Goal: Information Seeking & Learning: Learn about a topic

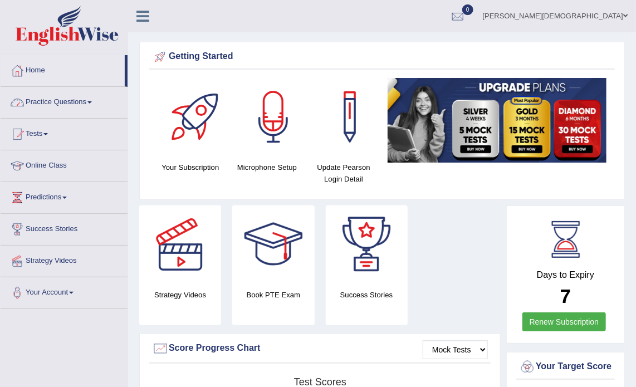
click at [94, 100] on link "Practice Questions" at bounding box center [64, 101] width 127 height 28
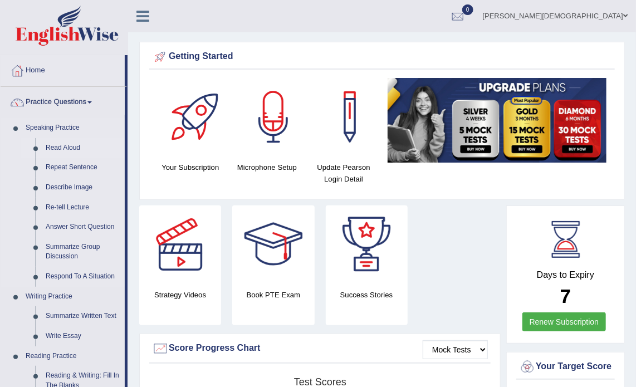
click at [69, 148] on link "Read Aloud" at bounding box center [83, 148] width 84 height 20
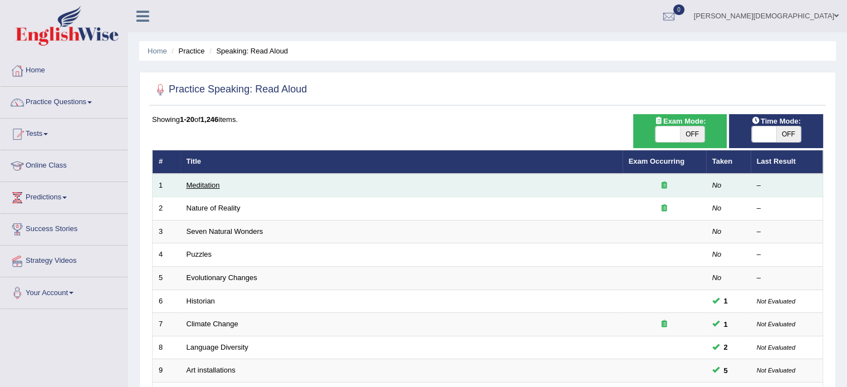
click at [212, 183] on link "Meditation" at bounding box center [203, 185] width 33 height 8
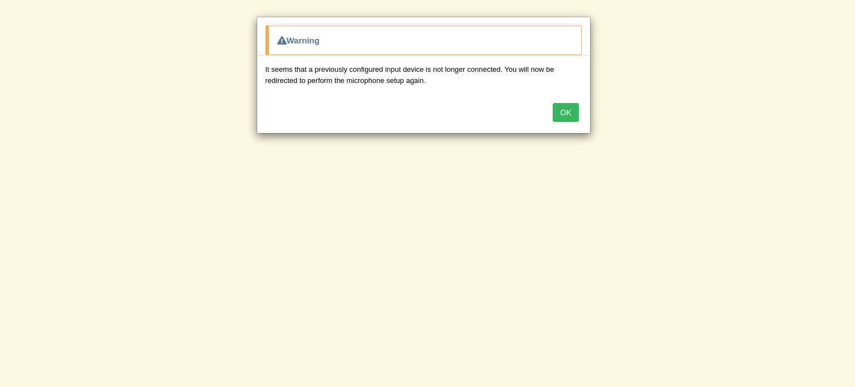
click at [563, 110] on button "OK" at bounding box center [566, 112] width 26 height 19
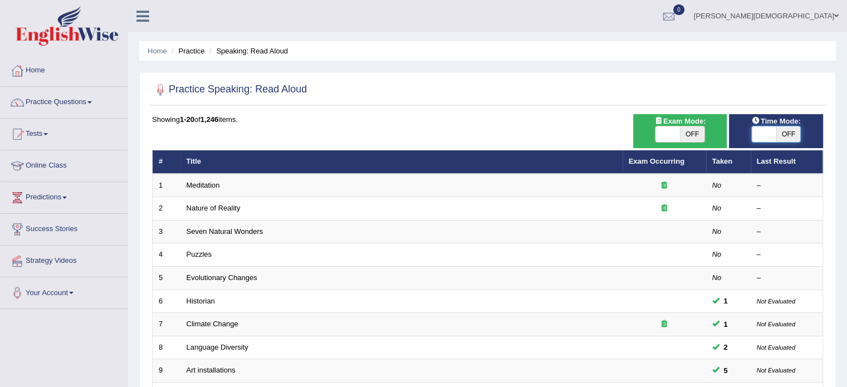
click at [760, 133] on span at bounding box center [764, 134] width 24 height 16
click at [790, 136] on span "OFF" at bounding box center [788, 134] width 24 height 16
checkbox input "true"
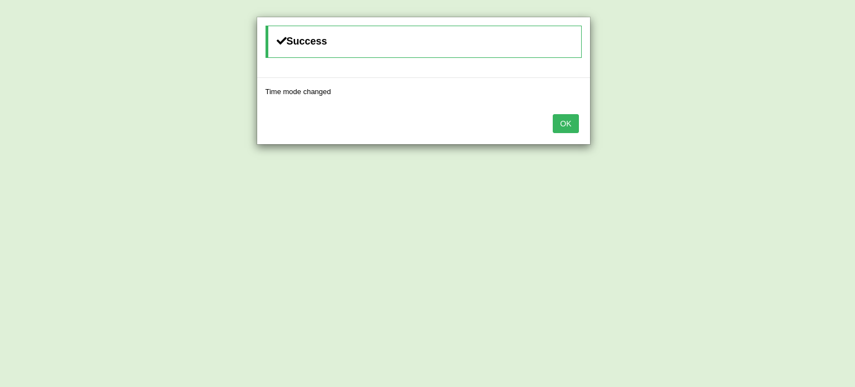
click at [565, 123] on button "OK" at bounding box center [566, 123] width 26 height 19
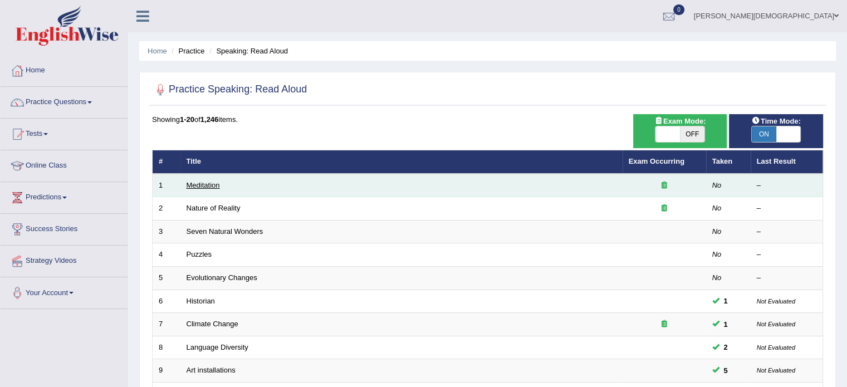
click at [214, 187] on link "Meditation" at bounding box center [203, 185] width 33 height 8
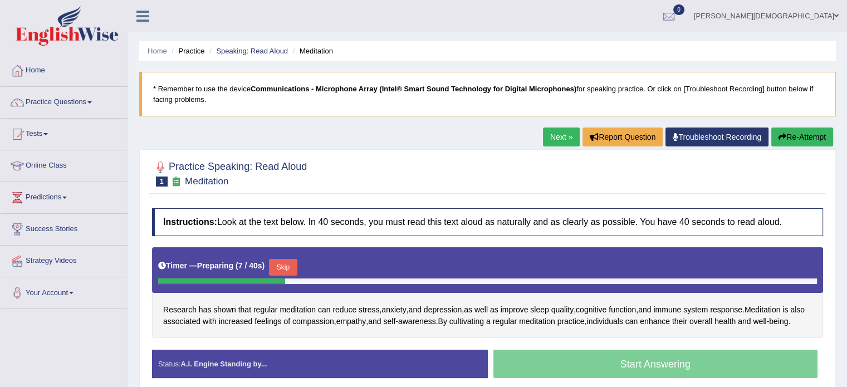
click at [95, 104] on link "Practice Questions" at bounding box center [64, 101] width 127 height 28
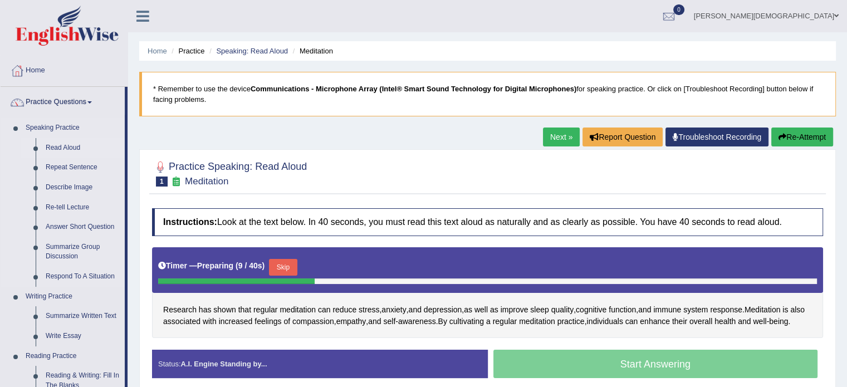
click at [77, 146] on link "Read Aloud" at bounding box center [83, 148] width 84 height 20
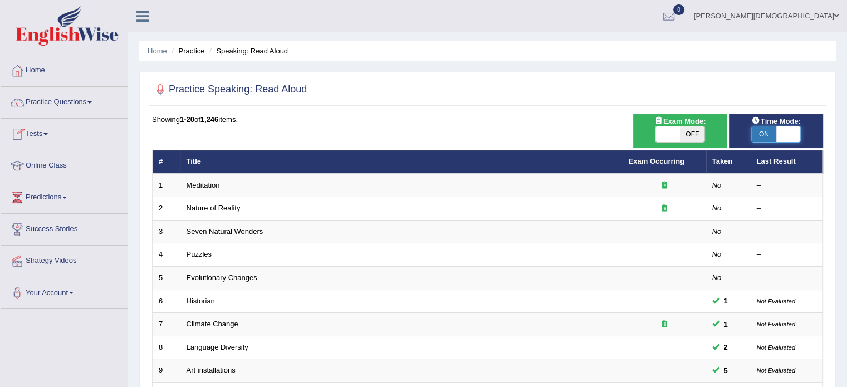
click at [788, 133] on span at bounding box center [788, 134] width 24 height 16
checkbox input "false"
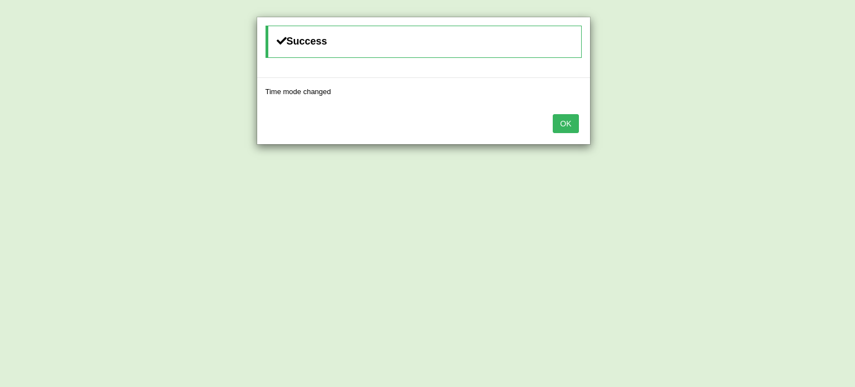
click at [570, 126] on button "OK" at bounding box center [566, 123] width 26 height 19
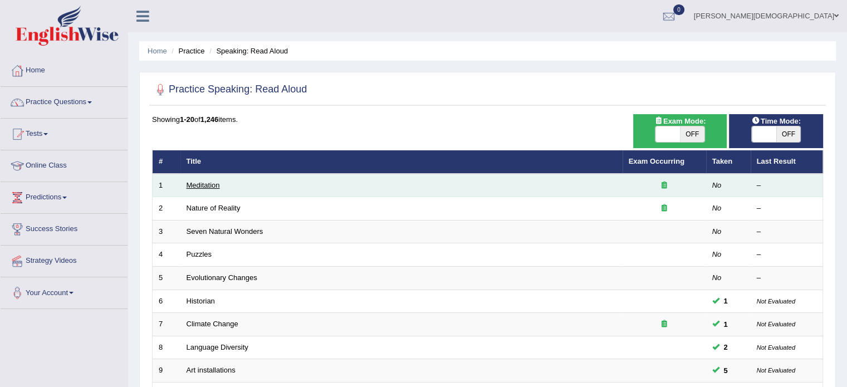
click at [206, 184] on link "Meditation" at bounding box center [203, 185] width 33 height 8
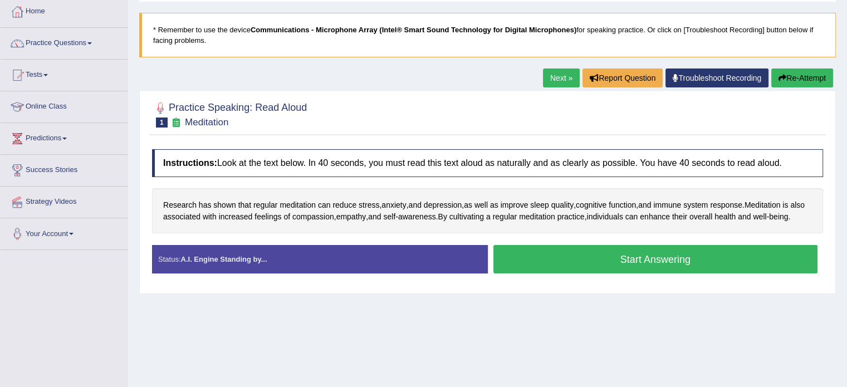
scroll to position [61, 0]
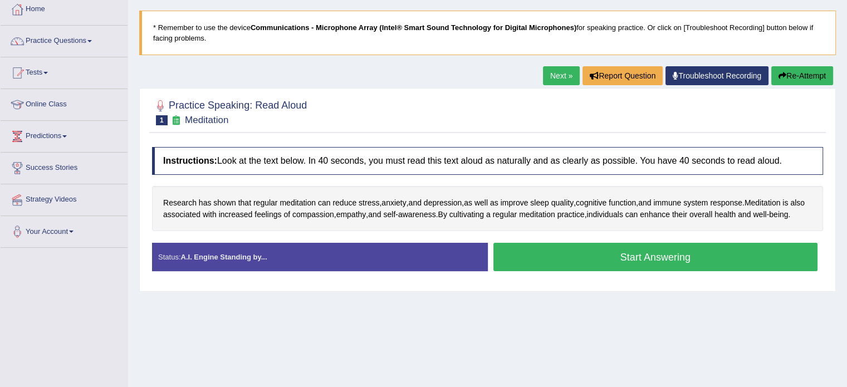
click at [661, 268] on button "Start Answering" at bounding box center [655, 257] width 325 height 28
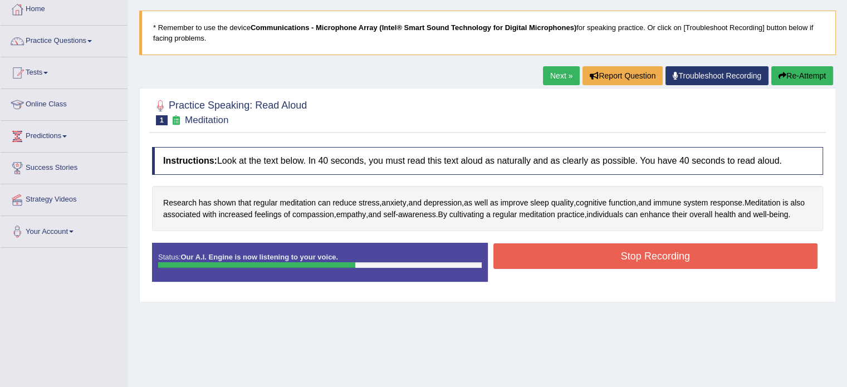
click at [684, 268] on button "Stop Recording" at bounding box center [655, 256] width 325 height 26
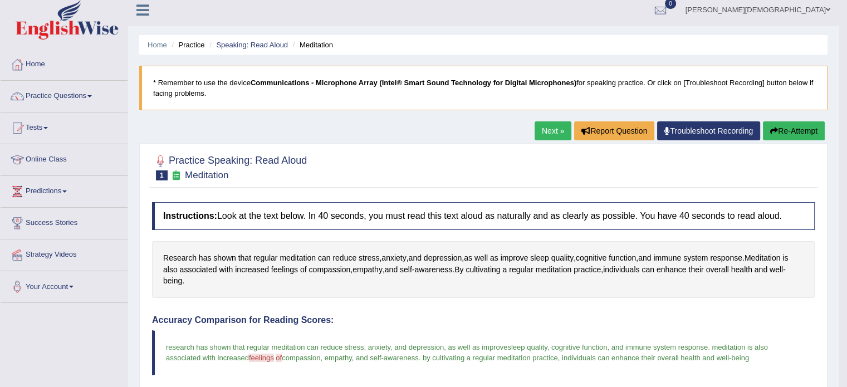
scroll to position [0, 0]
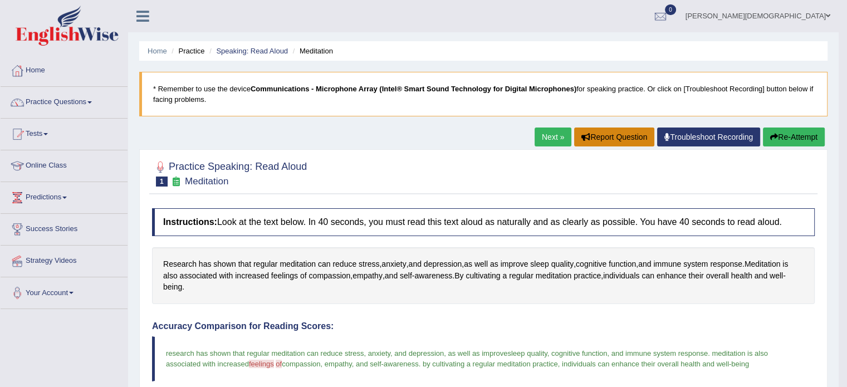
click at [592, 140] on button "Report Question" at bounding box center [614, 137] width 80 height 19
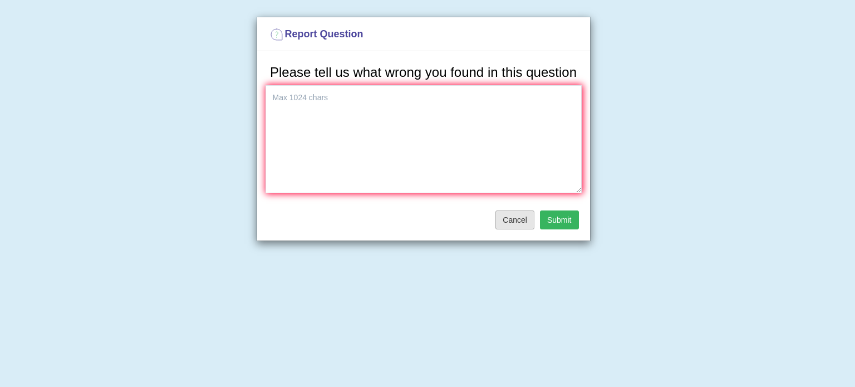
click at [516, 222] on button "Cancel" at bounding box center [515, 219] width 39 height 19
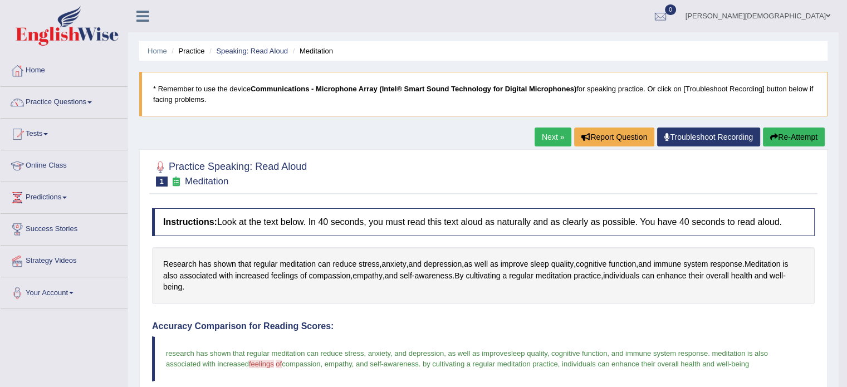
click at [545, 134] on link "Next »" at bounding box center [553, 137] width 37 height 19
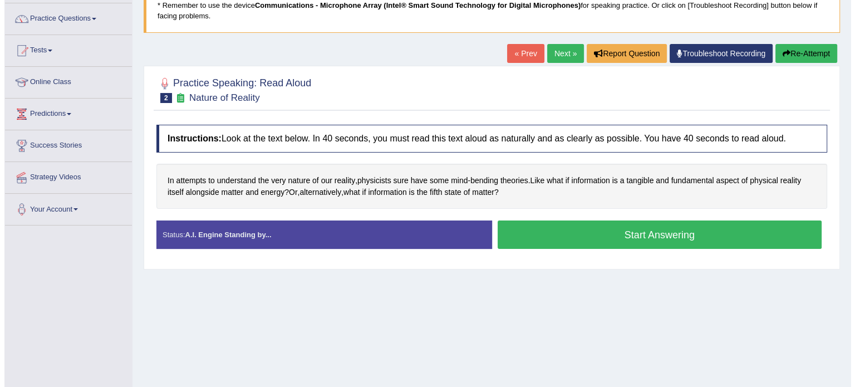
scroll to position [84, 0]
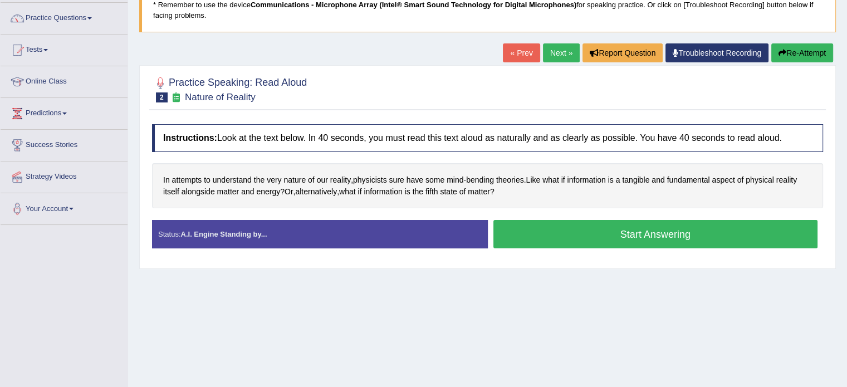
click at [656, 234] on button "Start Answering" at bounding box center [655, 234] width 325 height 28
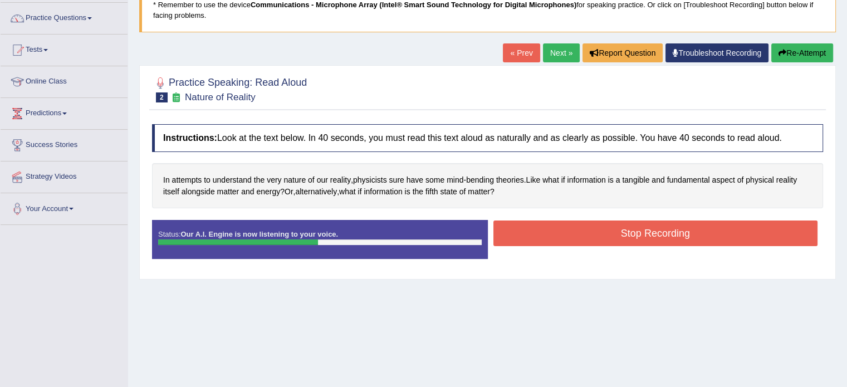
click at [667, 238] on button "Stop Recording" at bounding box center [655, 233] width 325 height 26
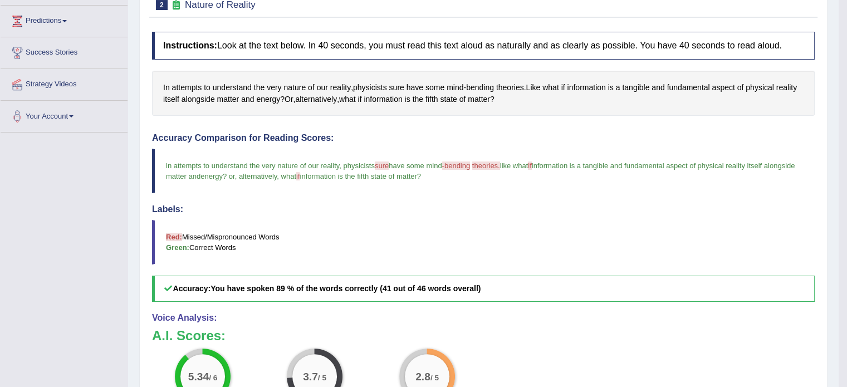
scroll to position [0, 0]
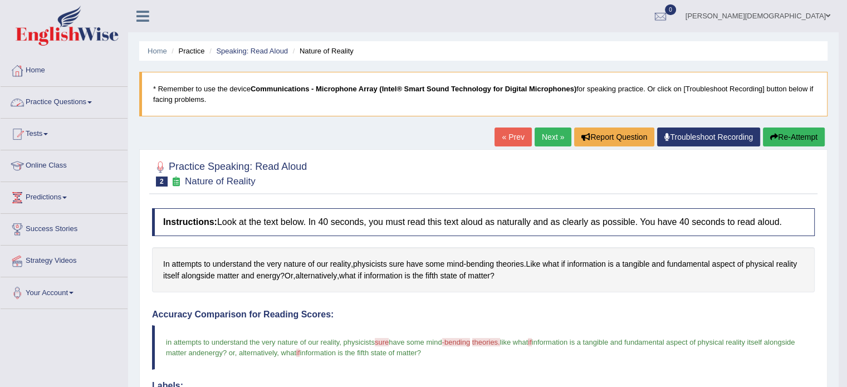
click at [92, 102] on span at bounding box center [89, 102] width 4 height 2
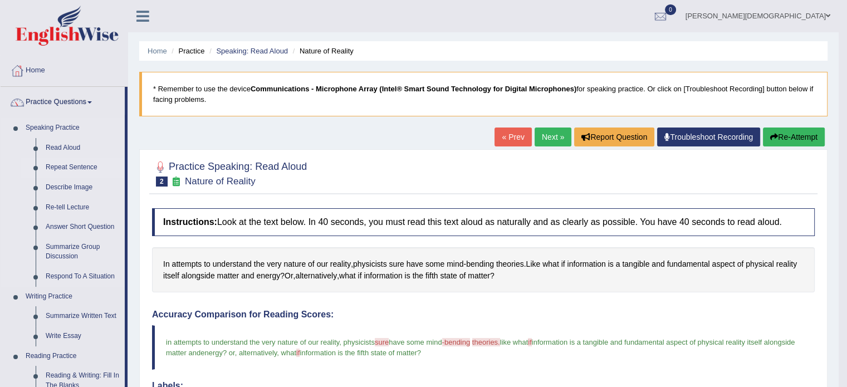
click at [75, 169] on link "Repeat Sentence" at bounding box center [83, 168] width 84 height 20
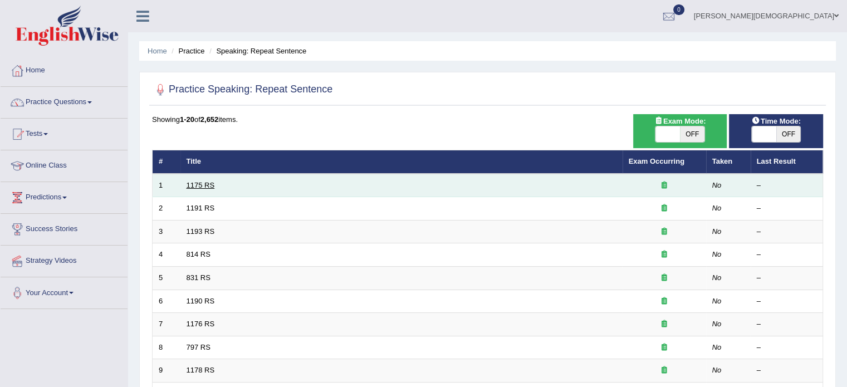
click at [205, 184] on link "1175 RS" at bounding box center [201, 185] width 28 height 8
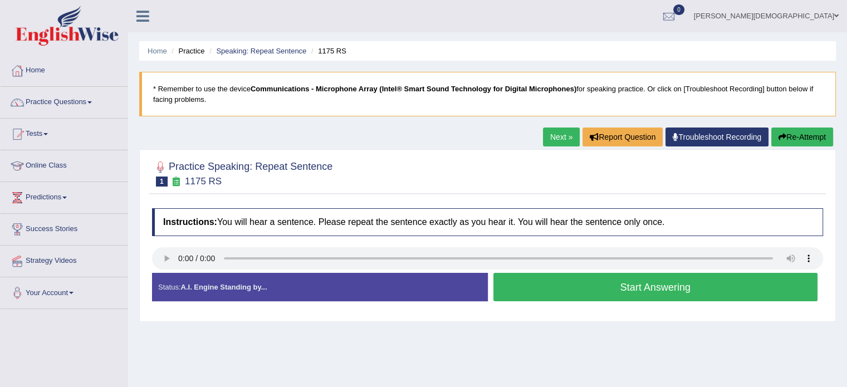
click at [633, 291] on button "Start Answering" at bounding box center [655, 287] width 325 height 28
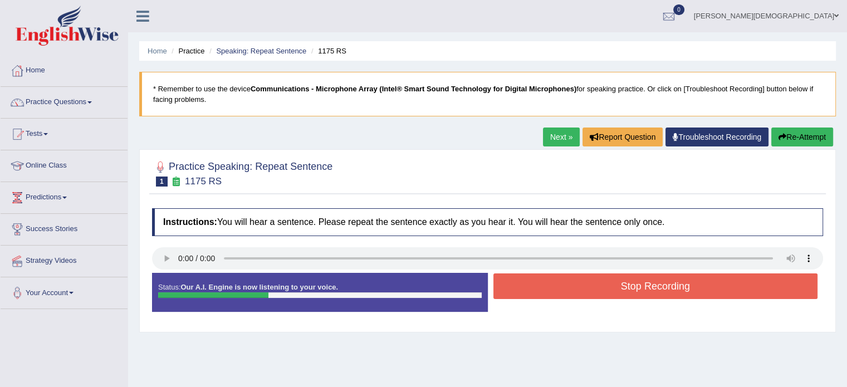
click at [633, 291] on button "Stop Recording" at bounding box center [655, 286] width 325 height 26
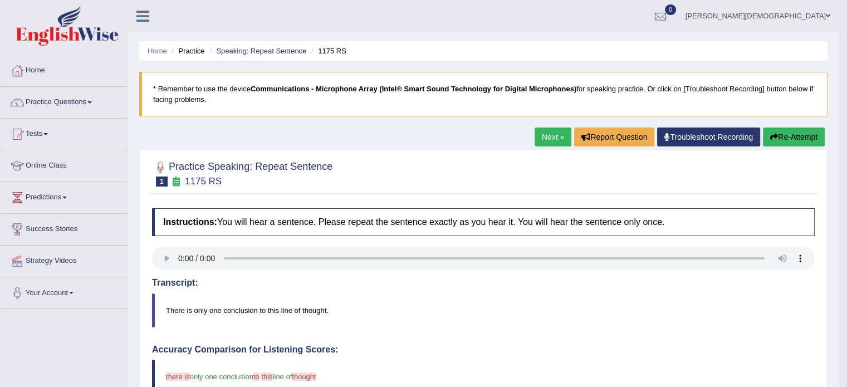
click at [548, 134] on link "Next »" at bounding box center [553, 137] width 37 height 19
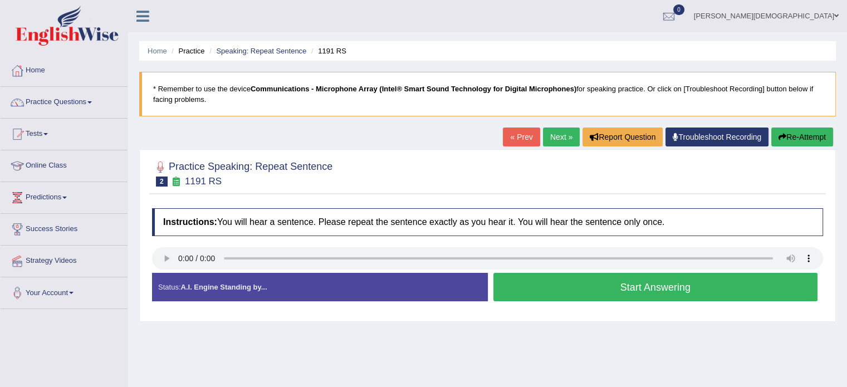
click at [634, 291] on button "Start Answering" at bounding box center [655, 287] width 325 height 28
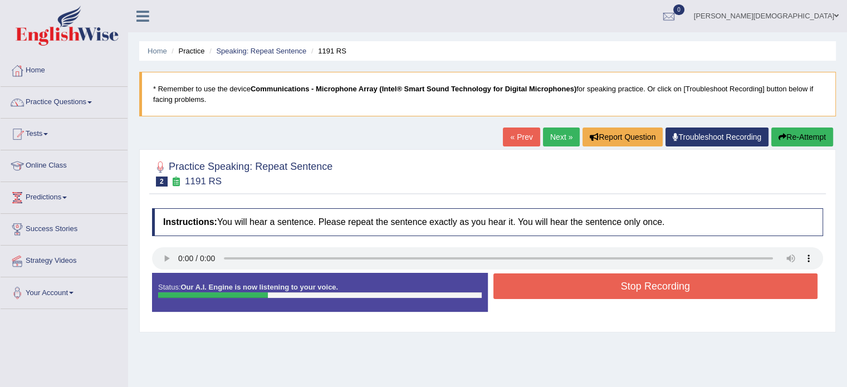
click at [634, 291] on button "Stop Recording" at bounding box center [655, 286] width 325 height 26
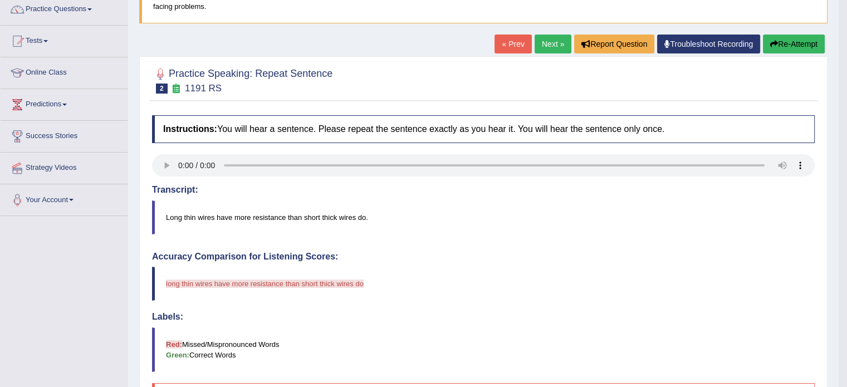
scroll to position [91, 0]
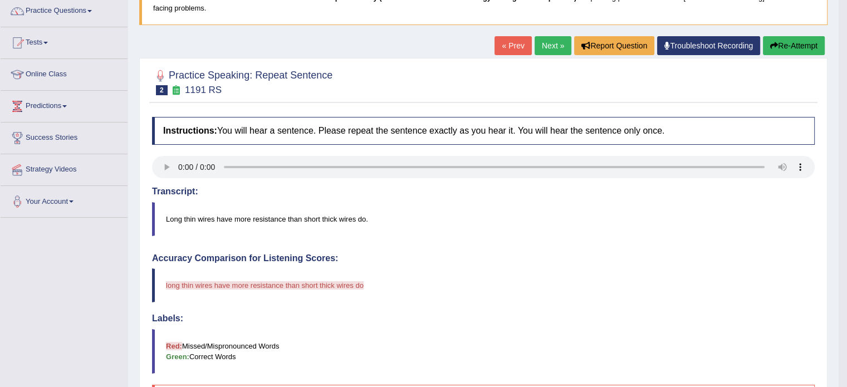
click at [550, 41] on link "Next »" at bounding box center [553, 45] width 37 height 19
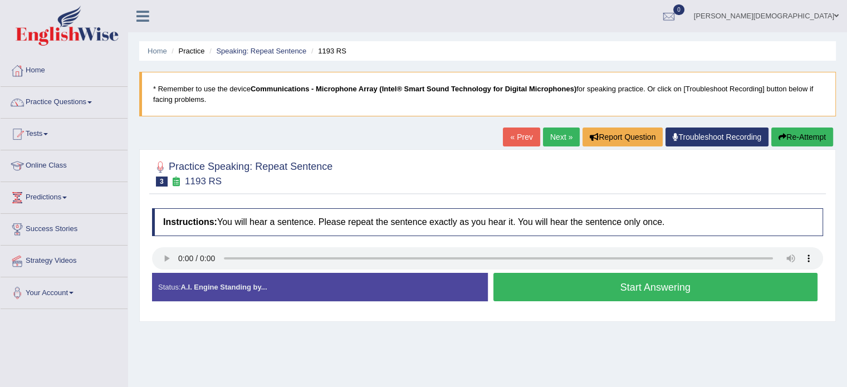
click at [650, 290] on button "Start Answering" at bounding box center [655, 287] width 325 height 28
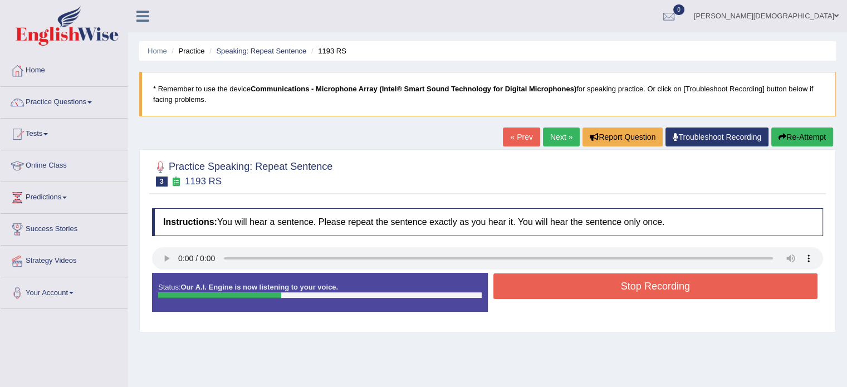
click at [650, 290] on button "Stop Recording" at bounding box center [655, 286] width 325 height 26
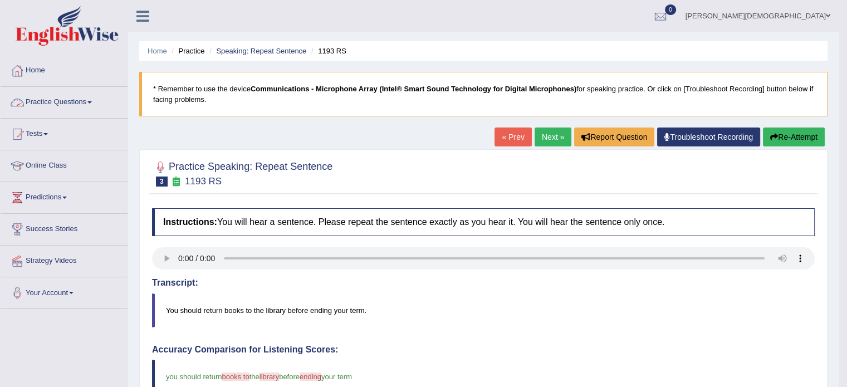
click at [92, 102] on span at bounding box center [89, 102] width 4 height 2
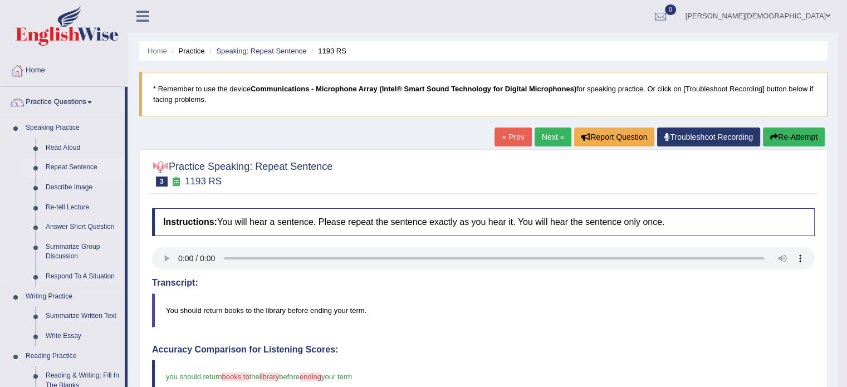
click at [87, 167] on link "Repeat Sentence" at bounding box center [83, 168] width 84 height 20
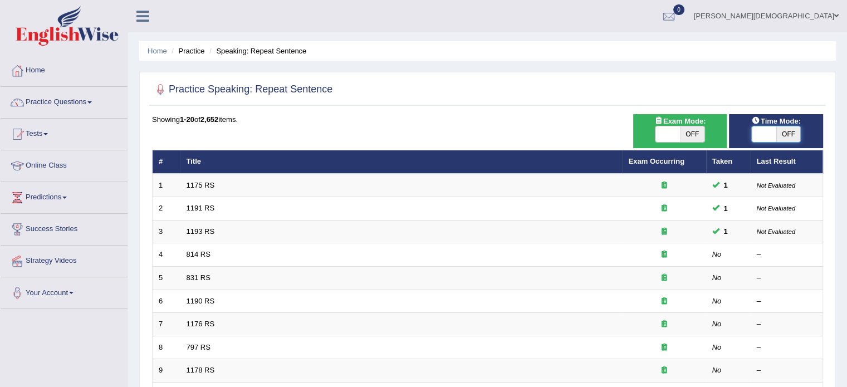
click at [758, 131] on span at bounding box center [764, 134] width 24 height 16
checkbox input "true"
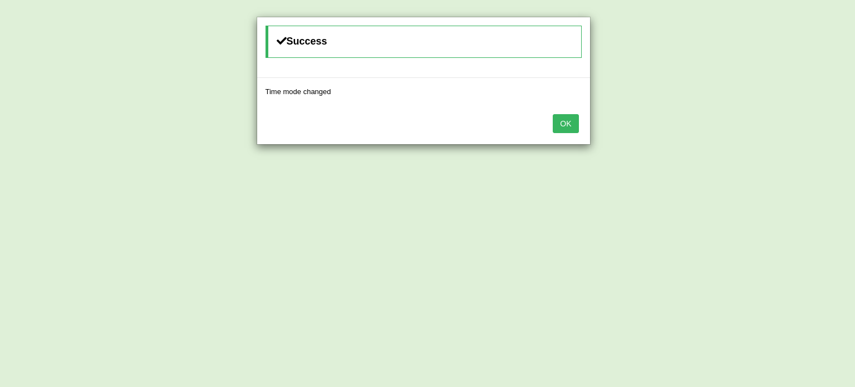
click at [568, 126] on button "OK" at bounding box center [566, 123] width 26 height 19
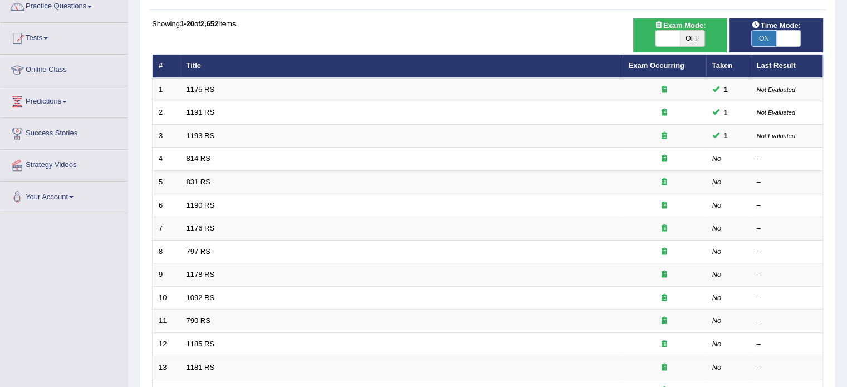
scroll to position [96, 0]
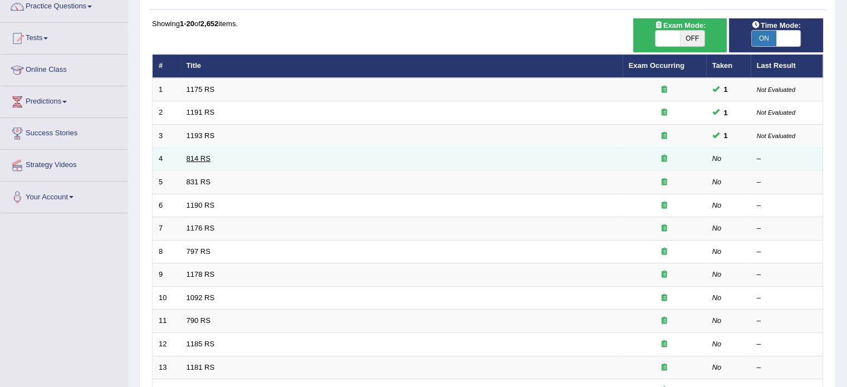
click at [205, 158] on link "814 RS" at bounding box center [199, 158] width 24 height 8
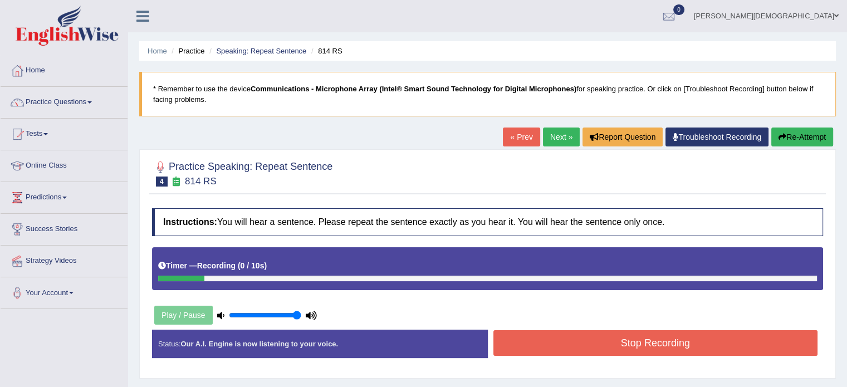
click at [806, 135] on button "Re-Attempt" at bounding box center [802, 137] width 62 height 19
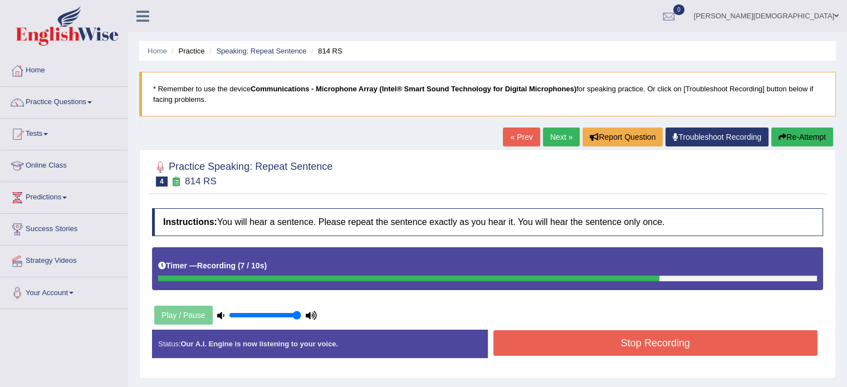
click at [694, 350] on button "Stop Recording" at bounding box center [655, 343] width 325 height 26
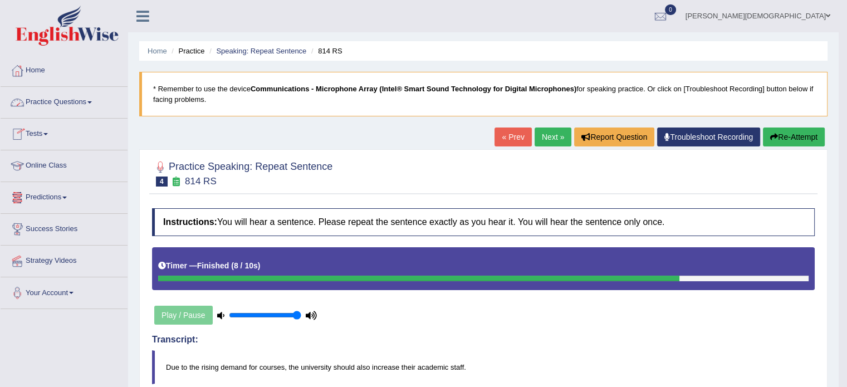
click at [94, 100] on link "Practice Questions" at bounding box center [64, 101] width 127 height 28
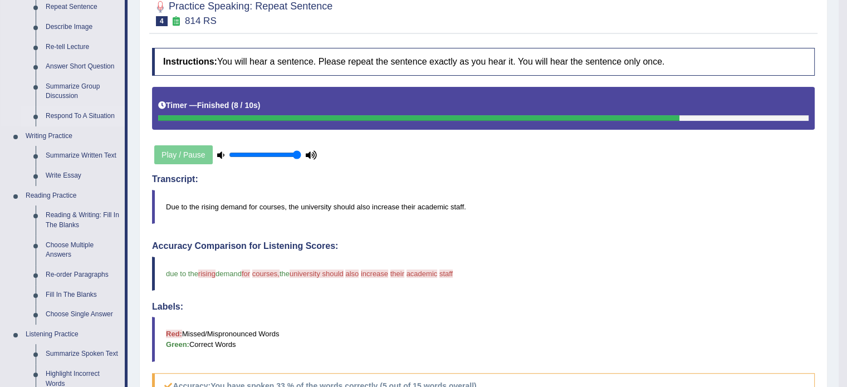
scroll to position [164, 0]
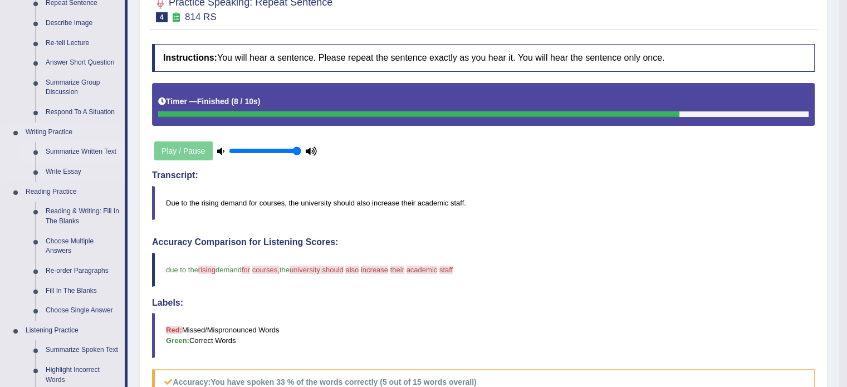
click at [95, 149] on link "Summarize Written Text" at bounding box center [83, 152] width 84 height 20
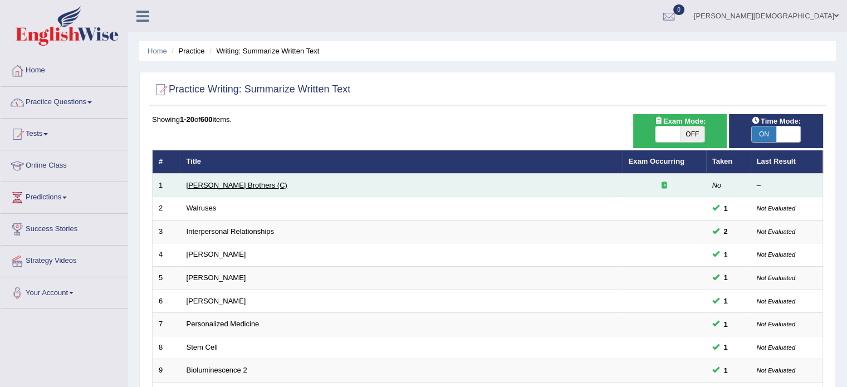
click at [225, 184] on link "[PERSON_NAME] Brothers (C)" at bounding box center [237, 185] width 101 height 8
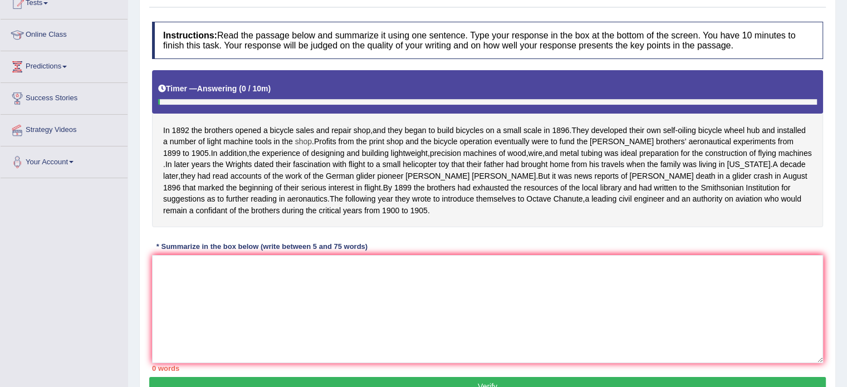
scroll to position [165, 0]
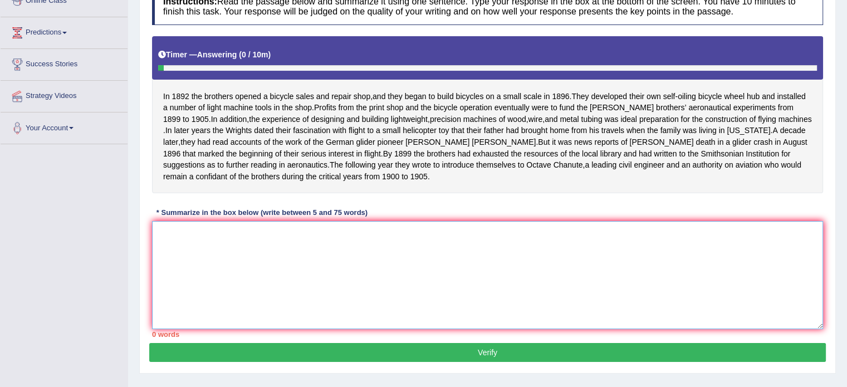
click at [158, 234] on textarea at bounding box center [487, 275] width 671 height 108
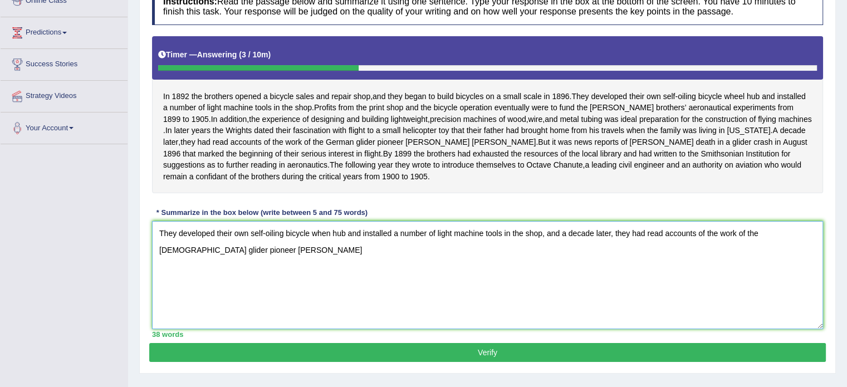
click at [483, 329] on textarea "They developed their own self-oiling bicycle when hub and installed a number of…" at bounding box center [487, 275] width 671 height 108
click at [243, 257] on textarea "They developed their own self-oiling bicycle when hub and installed a number of…" at bounding box center [487, 275] width 671 height 108
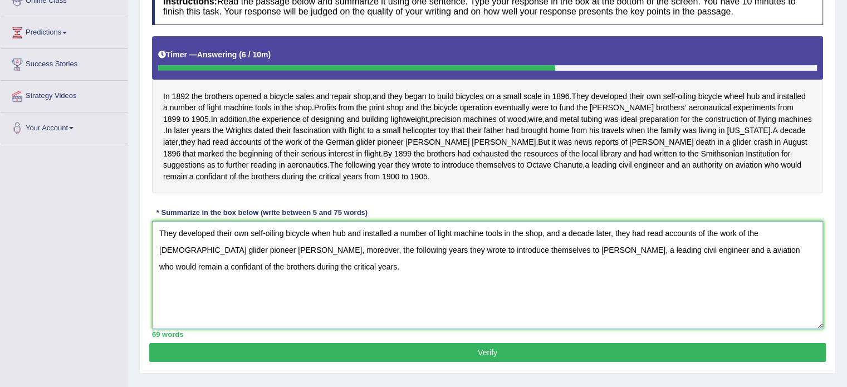
type textarea "They developed their own self-oiling bicycle when hub and installed a number of…"
click at [502, 359] on button "Verify" at bounding box center [487, 352] width 677 height 19
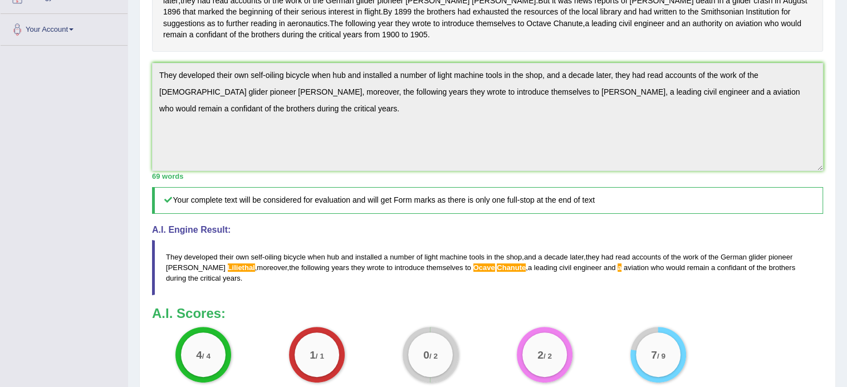
scroll to position [0, 0]
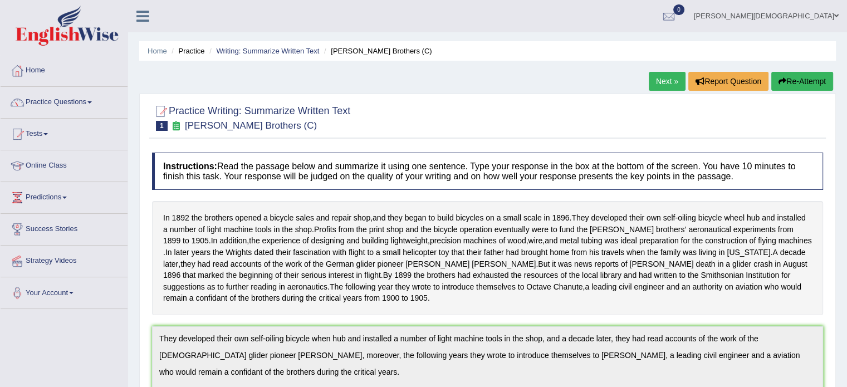
click at [656, 80] on link "Next »" at bounding box center [667, 81] width 37 height 19
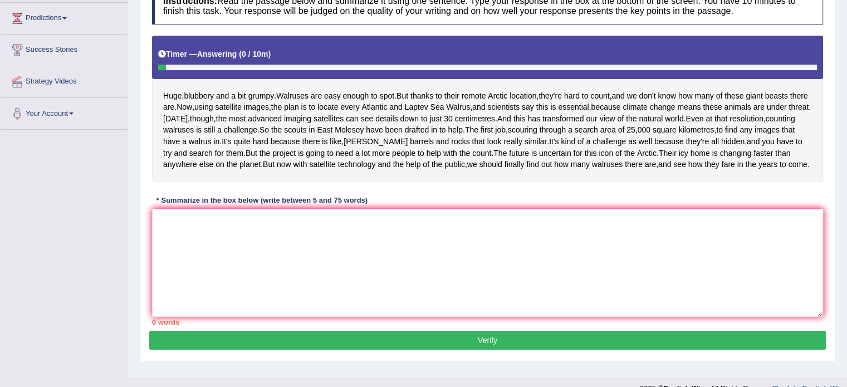
scroll to position [180, 0]
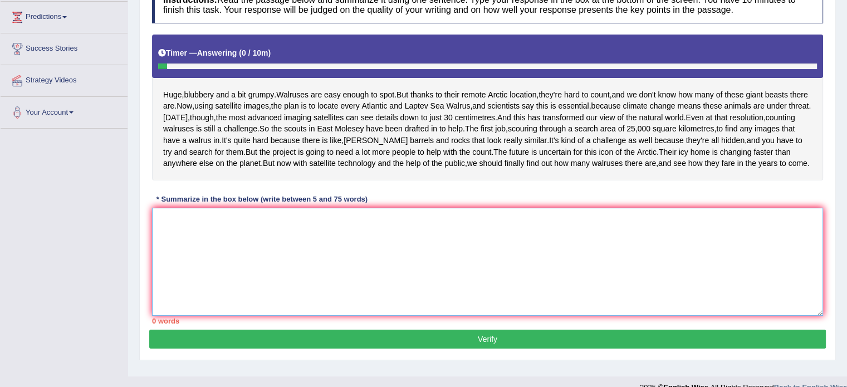
click at [171, 268] on textarea at bounding box center [487, 262] width 671 height 108
type textarea "H"
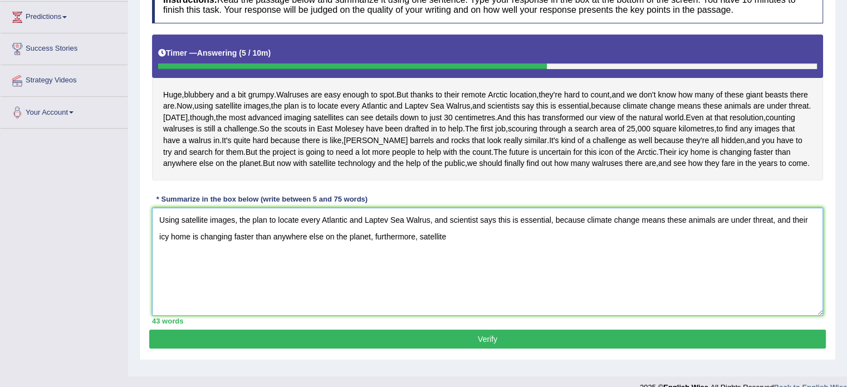
click at [374, 291] on textarea "Using satellite images, the plan to locate every Atlantic and Laptev Sea Walrus…" at bounding box center [487, 262] width 671 height 108
click at [446, 296] on textarea "Using satellite images, the plan to locate every Atlantic and Laptev Sea Walrus…" at bounding box center [487, 262] width 671 height 108
click at [419, 291] on textarea "Using satellite images, the plan to locate every Atlantic and Laptev Sea Walrus…" at bounding box center [487, 262] width 671 height 108
click at [525, 291] on textarea "Using satellite images, the plan to locate every Atlantic and Laptev Sea Walrus…" at bounding box center [487, 262] width 671 height 108
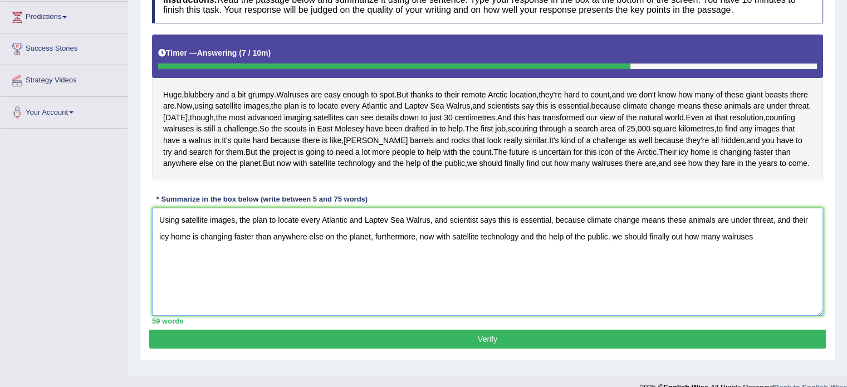
click at [669, 292] on textarea "Using satellite images, the plan to locate every Atlantic and Laptev Sea Walrus…" at bounding box center [487, 262] width 671 height 108
click at [772, 293] on textarea "Using satellite images, the plan to locate every Atlantic and Laptev Sea Walrus…" at bounding box center [487, 262] width 671 height 108
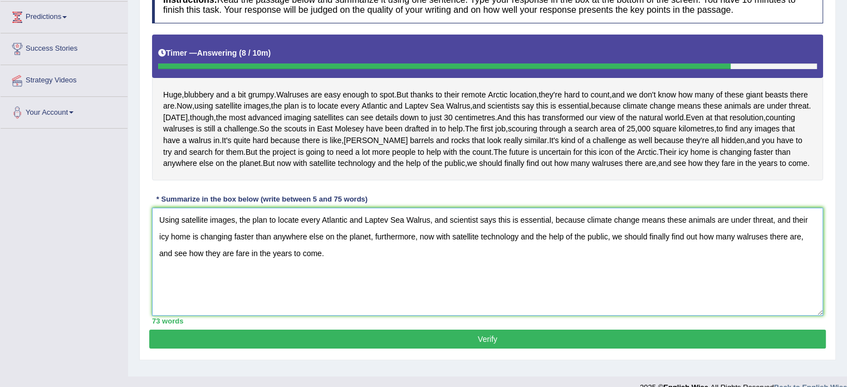
scroll to position [245, 0]
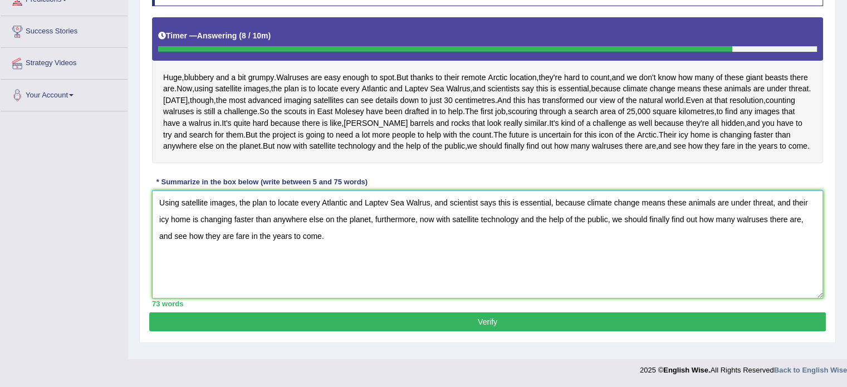
type textarea "Using satellite images, the plan to locate every Atlantic and Laptev Sea Walrus…"
click at [491, 330] on button "Verify" at bounding box center [487, 321] width 677 height 19
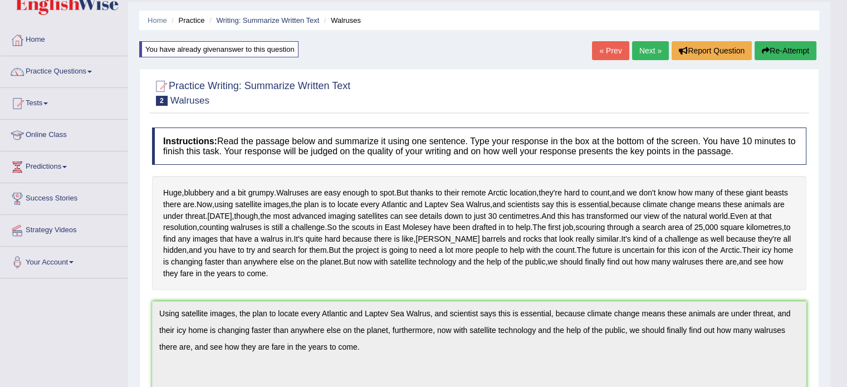
scroll to position [0, 0]
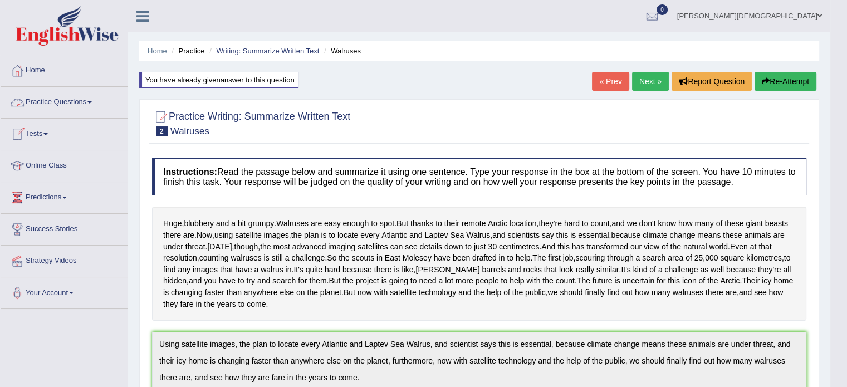
click at [91, 104] on link "Practice Questions" at bounding box center [64, 101] width 127 height 28
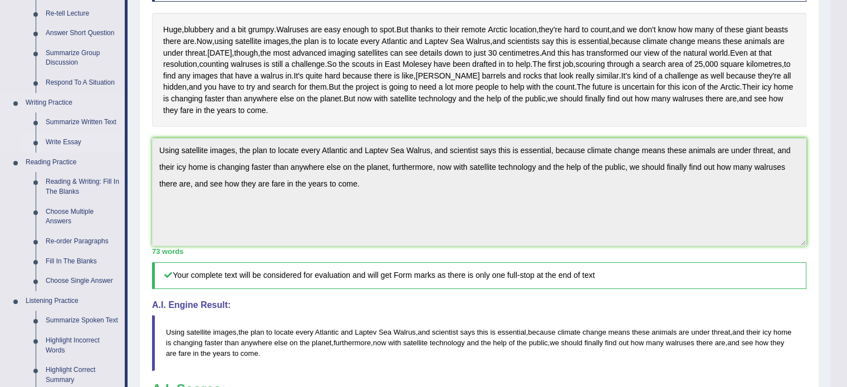
scroll to position [195, 0]
